Goal: Check status: Check status

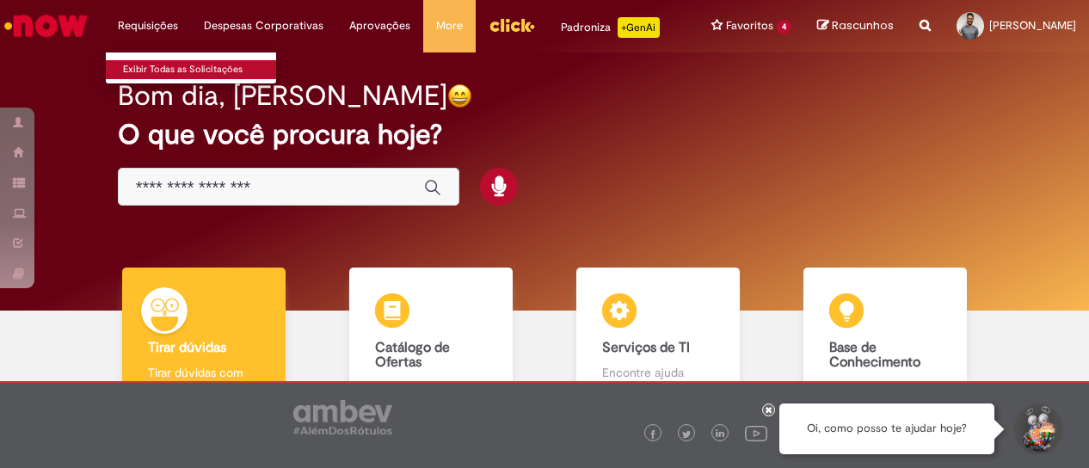
click at [177, 64] on link "Exibir Todas as Solicitações" at bounding box center [200, 69] width 189 height 19
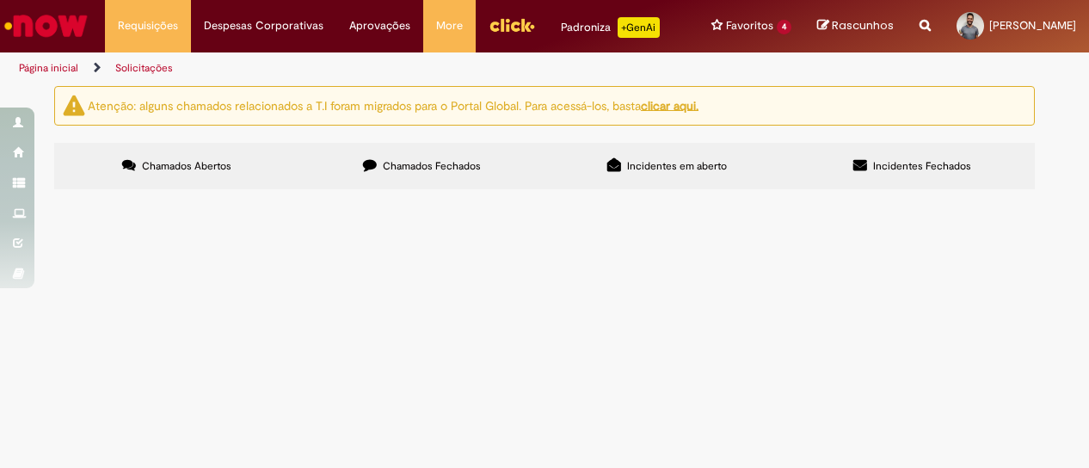
click at [412, 173] on span "Chamados Fechados" at bounding box center [432, 166] width 98 height 14
click at [0, 0] on span "Férias de Funcionários" at bounding box center [0, 0] width 0 height 0
click at [0, 0] on span "Time, minha dúvida não é necessariamente sobre 3 períodos. Eu inicialmente abri…" at bounding box center [0, 0] width 0 height 0
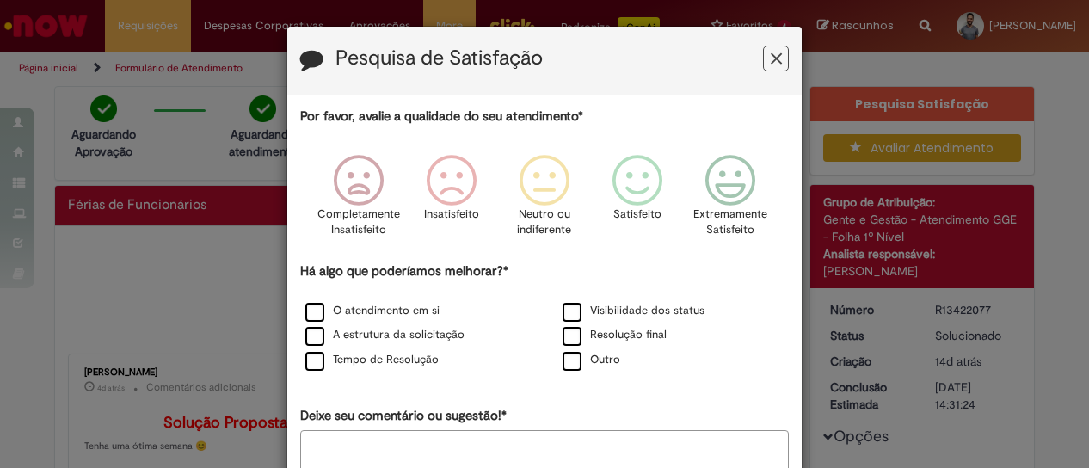
scroll to position [99, 0]
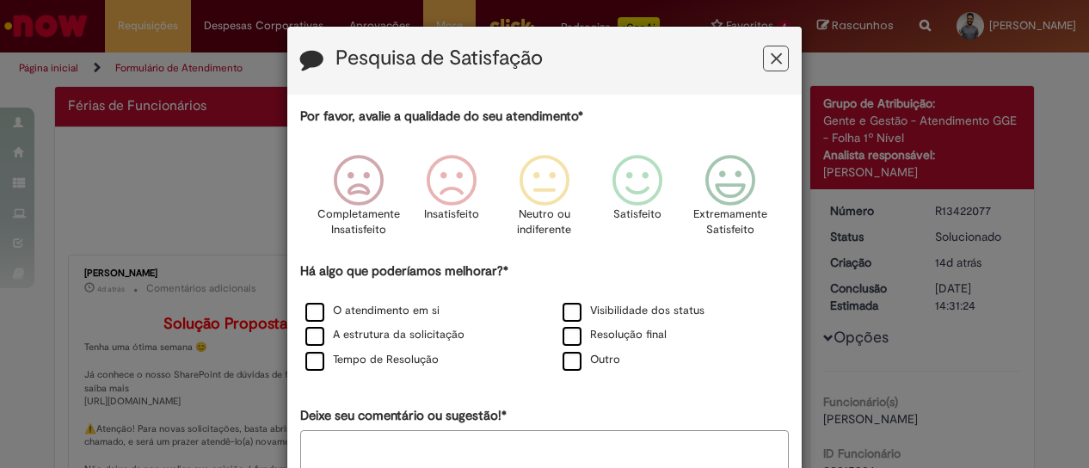
click at [763, 58] on button "Feedback" at bounding box center [776, 59] width 26 height 26
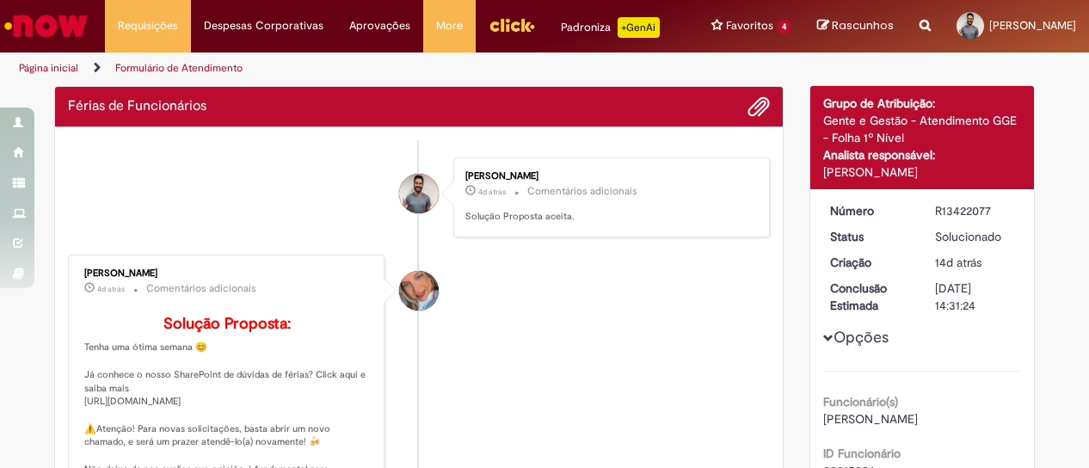
click at [150, 279] on div "[PERSON_NAME]" at bounding box center [227, 273] width 287 height 10
copy div "[PERSON_NAME]"
